Goal: Browse casually

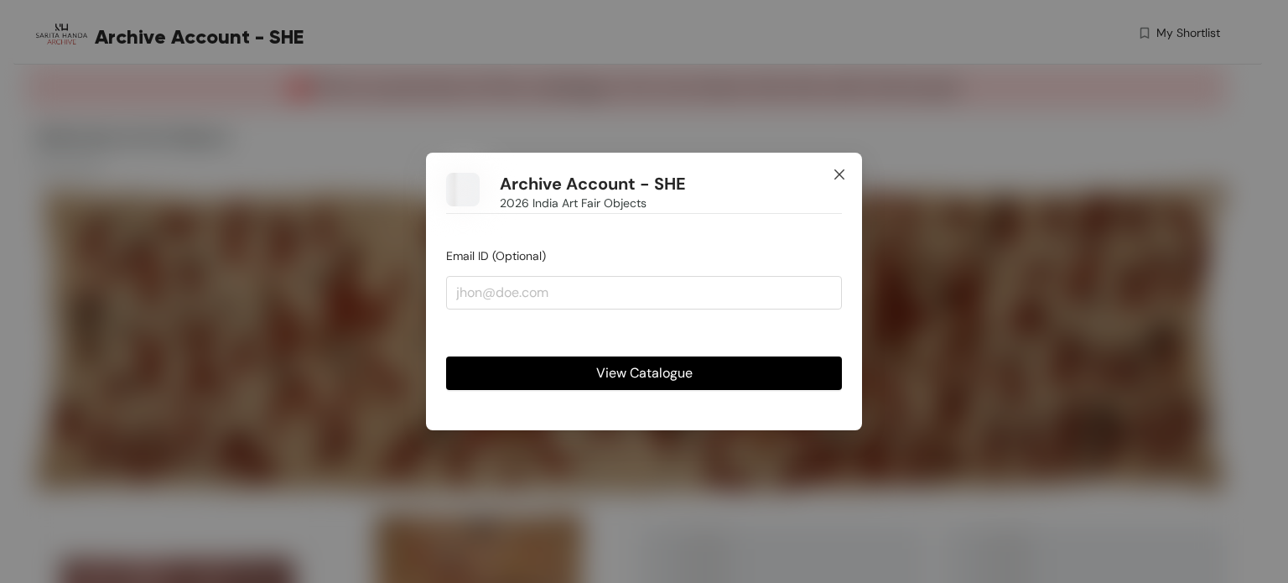
click at [837, 170] on icon "close" at bounding box center [838, 174] width 13 height 13
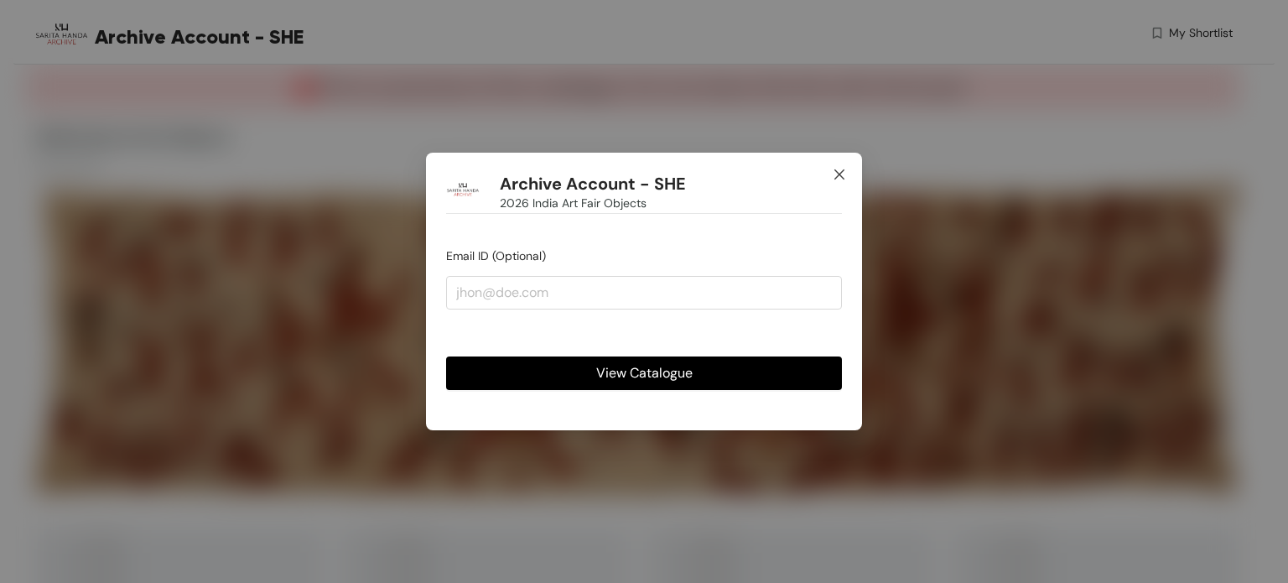
click at [845, 174] on icon "close" at bounding box center [838, 174] width 13 height 13
